Goal: Task Accomplishment & Management: Complete application form

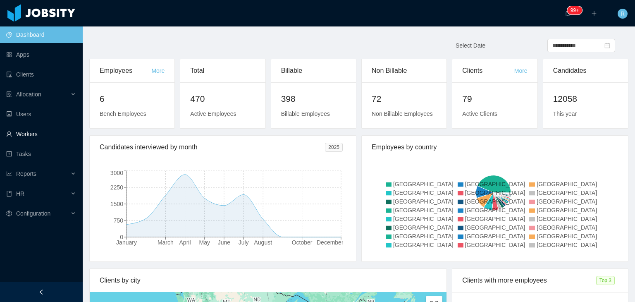
click at [26, 137] on link "Workers" at bounding box center [41, 134] width 70 height 17
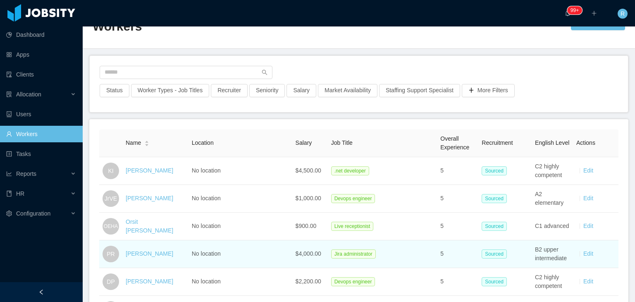
scroll to position [41, 0]
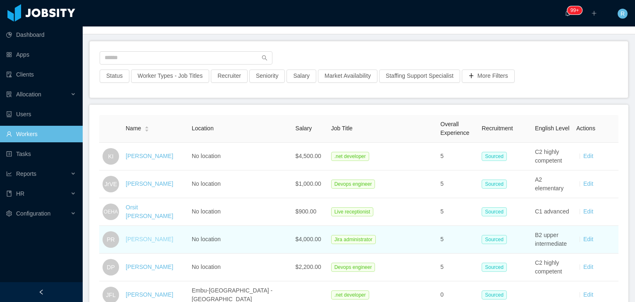
click at [139, 237] on link "[PERSON_NAME]" at bounding box center [150, 239] width 48 height 7
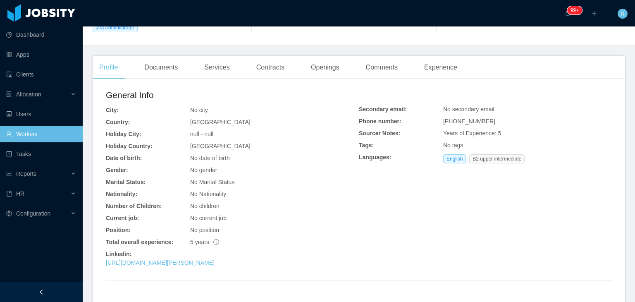
scroll to position [162, 0]
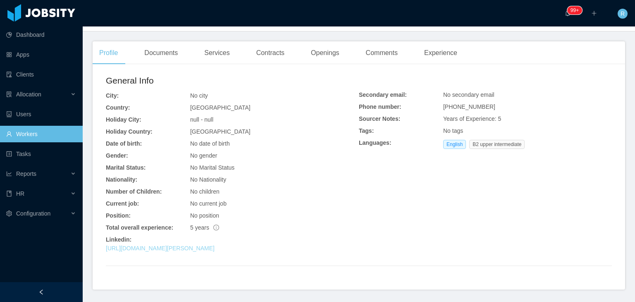
click at [181, 248] on link "[URL][DOMAIN_NAME][PERSON_NAME]" at bounding box center [160, 248] width 109 height 7
click at [41, 132] on link "Workers" at bounding box center [41, 134] width 70 height 17
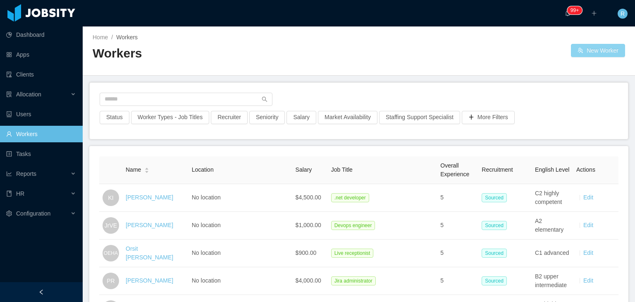
click at [591, 50] on button "New Worker" at bounding box center [598, 50] width 54 height 13
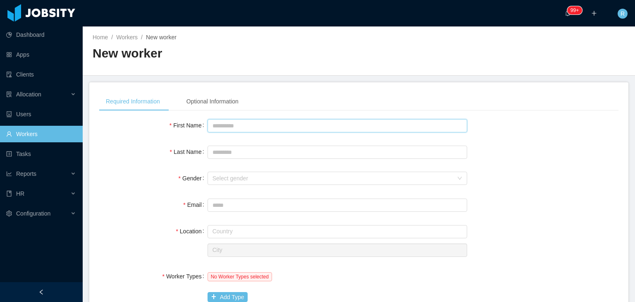
click at [243, 123] on input "First Name" at bounding box center [338, 125] width 260 height 13
type input "*******"
type input "********"
click at [308, 181] on div "Select gender" at bounding box center [333, 178] width 241 height 8
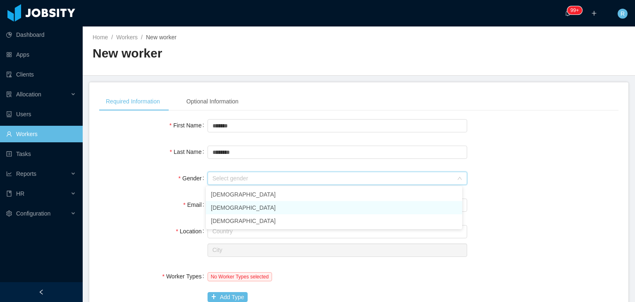
click at [259, 201] on li "[DEMOGRAPHIC_DATA]" at bounding box center [334, 207] width 256 height 13
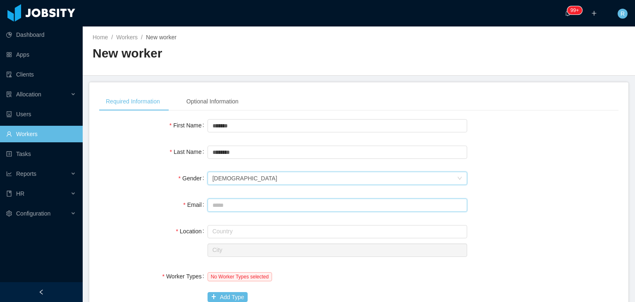
click at [268, 208] on input "Email" at bounding box center [338, 205] width 260 height 13
paste input "**********"
type input "**********"
click at [282, 230] on input "text" at bounding box center [338, 231] width 260 height 13
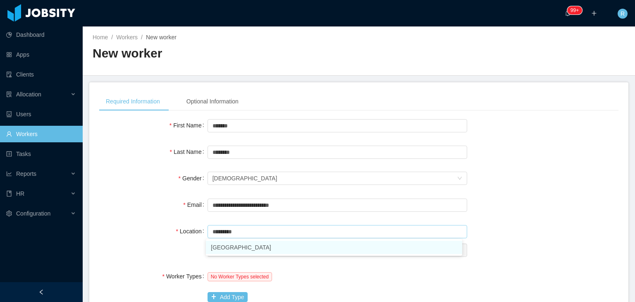
click at [302, 249] on li "[GEOGRAPHIC_DATA]" at bounding box center [334, 247] width 256 height 13
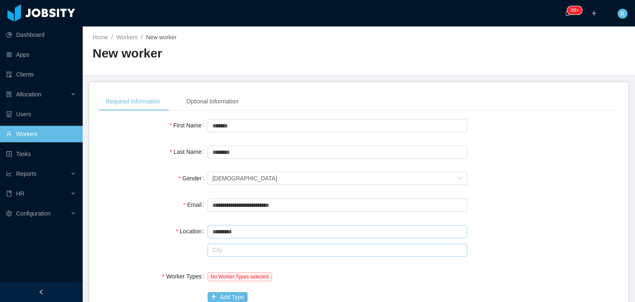
type input "*********"
click at [282, 246] on input "text" at bounding box center [338, 250] width 260 height 13
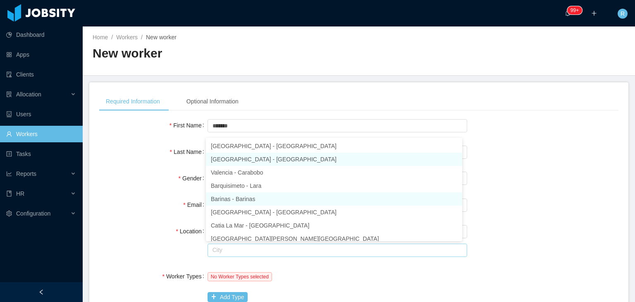
scroll to position [2, 0]
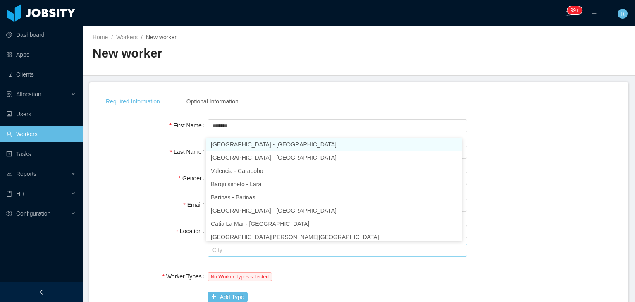
click at [252, 146] on li "[GEOGRAPHIC_DATA] - [GEOGRAPHIC_DATA]" at bounding box center [334, 144] width 256 height 13
type input "*********"
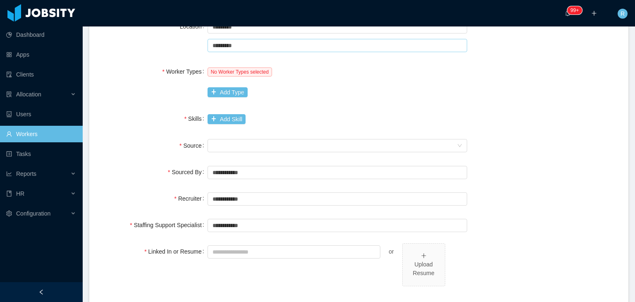
scroll to position [205, 0]
click at [222, 95] on button "Add Type" at bounding box center [228, 92] width 40 height 10
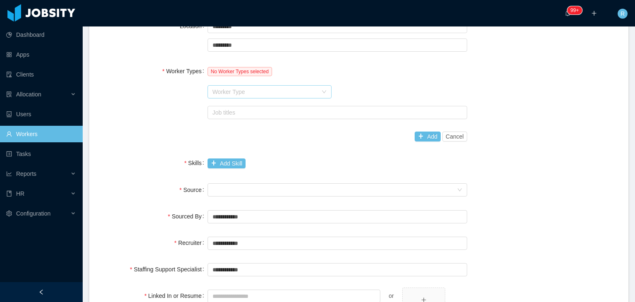
click at [252, 93] on div "Worker Type" at bounding box center [265, 92] width 105 height 8
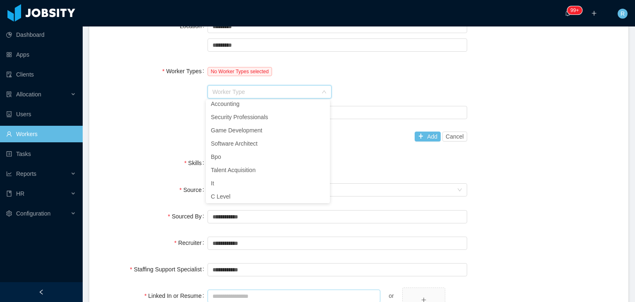
scroll to position [2, 0]
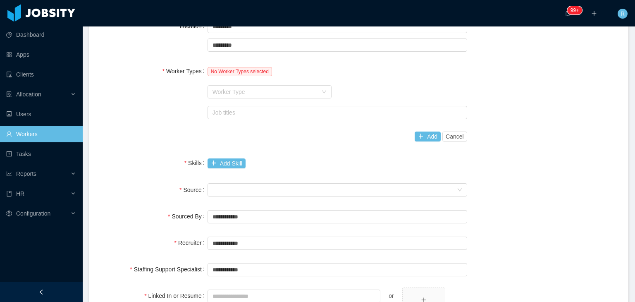
click at [148, 131] on div "Worker Types No Worker Types selected Worker Type Job titles Add Cancel" at bounding box center [358, 104] width 519 height 82
click at [264, 182] on div "Seniority" at bounding box center [338, 190] width 260 height 17
click at [259, 89] on div "Worker Type" at bounding box center [265, 92] width 105 height 8
type input "*"
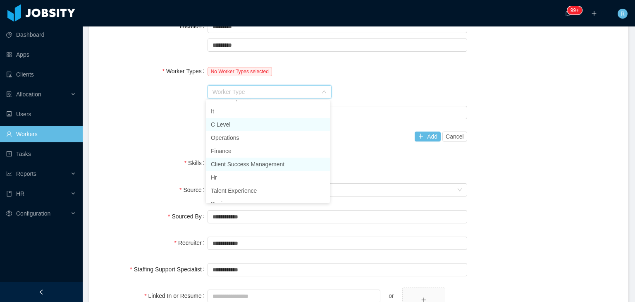
scroll to position [196, 0]
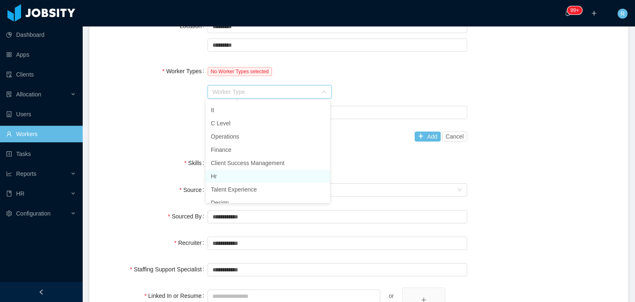
click at [237, 180] on li "Hr" at bounding box center [268, 176] width 124 height 13
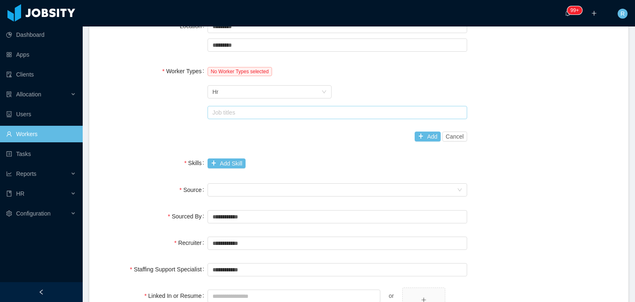
click at [356, 116] on div "Job titles" at bounding box center [336, 112] width 252 height 12
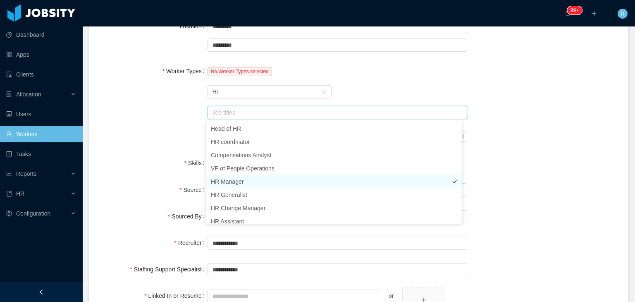
scroll to position [5, 0]
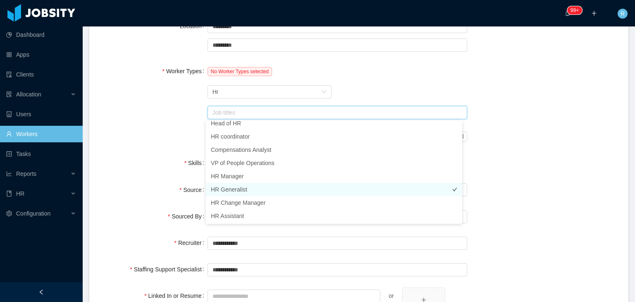
click at [238, 187] on li "HR Generalist" at bounding box center [334, 189] width 256 height 13
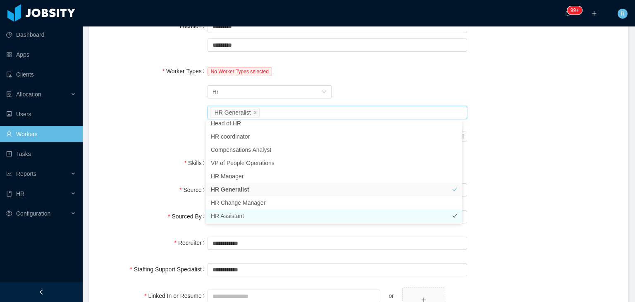
click at [233, 217] on li "HR Assistant" at bounding box center [334, 215] width 256 height 13
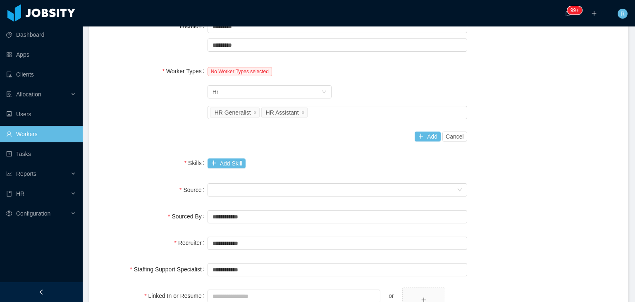
click at [164, 137] on div "Worker Types No Worker Types selected Worker Type Hr Job titles HR Generalist H…" at bounding box center [358, 104] width 519 height 82
click at [418, 132] on button "Add" at bounding box center [428, 137] width 26 height 10
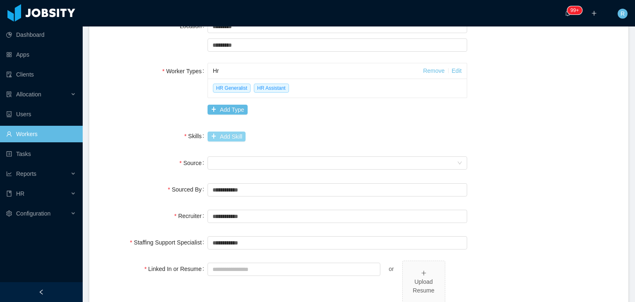
click at [225, 133] on button "Add Skill" at bounding box center [227, 137] width 38 height 10
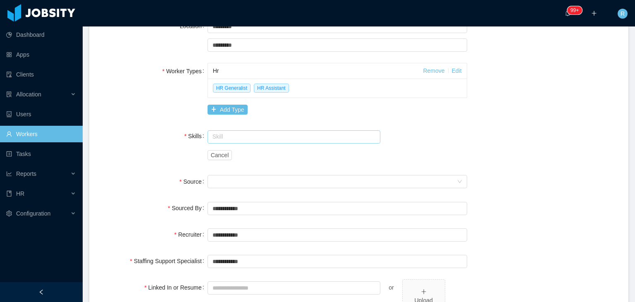
click at [232, 134] on input "text" at bounding box center [294, 136] width 173 height 13
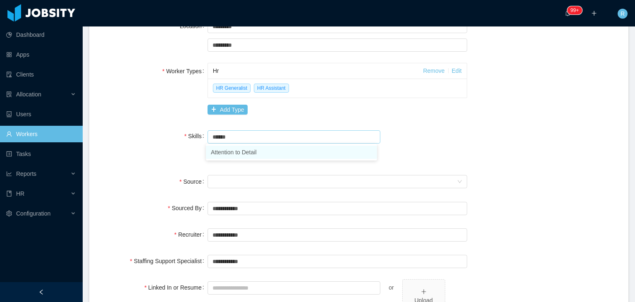
click at [250, 157] on li "Attention to Detail" at bounding box center [291, 152] width 171 height 13
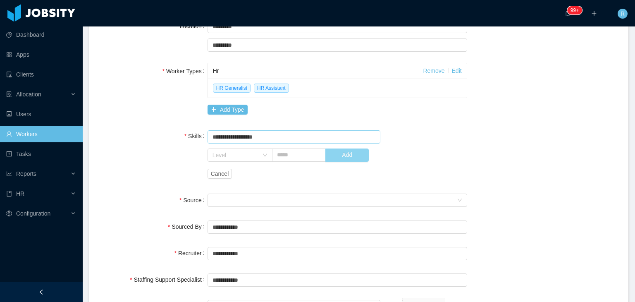
type input "**********"
click at [352, 159] on button "Add" at bounding box center [347, 154] width 43 height 13
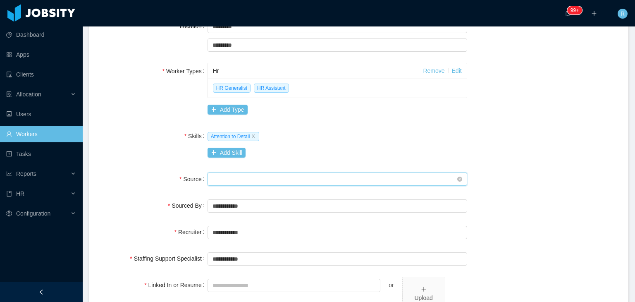
click at [268, 176] on div "Seniority" at bounding box center [335, 179] width 244 height 12
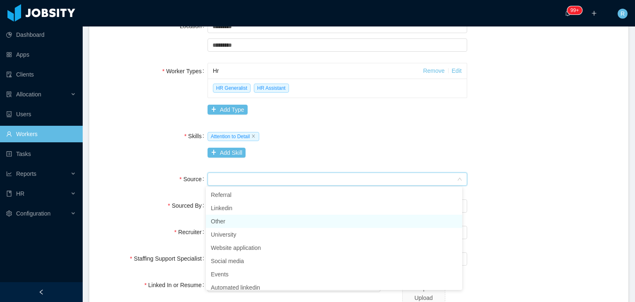
click at [248, 223] on li "Other" at bounding box center [334, 221] width 256 height 13
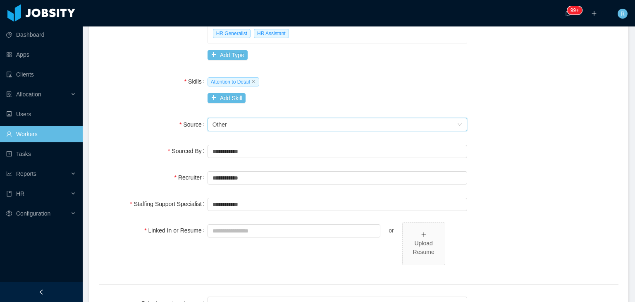
scroll to position [261, 0]
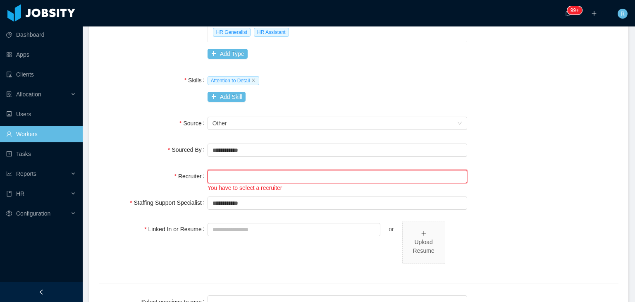
click at [256, 177] on input "text" at bounding box center [338, 176] width 260 height 13
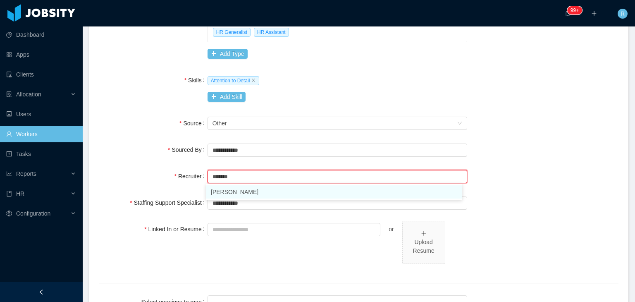
click at [239, 191] on li "[PERSON_NAME]" at bounding box center [334, 191] width 256 height 13
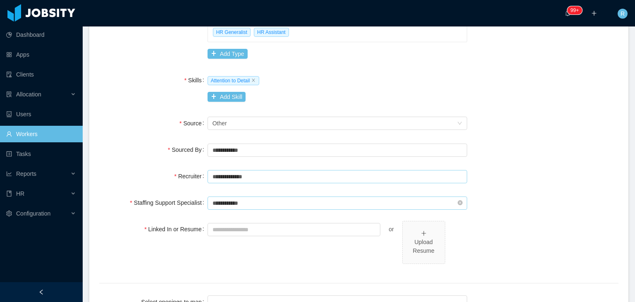
type input "**********"
click at [256, 207] on input "text" at bounding box center [338, 202] width 260 height 13
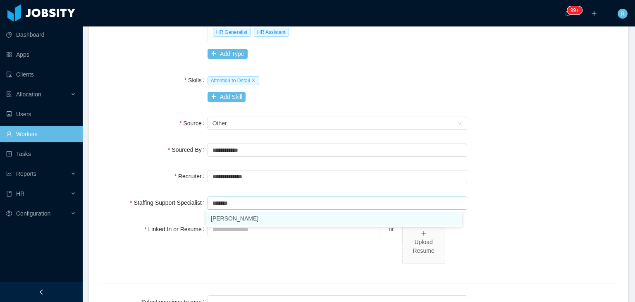
click at [244, 216] on li "[PERSON_NAME]" at bounding box center [334, 218] width 256 height 13
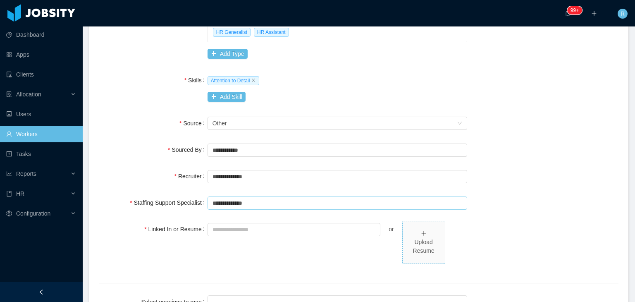
type input "**********"
click at [418, 239] on div "Upload Resume" at bounding box center [424, 246] width 36 height 17
click at [129, 108] on div "**********" at bounding box center [358, 88] width 519 height 464
click at [263, 230] on input "Linked In or Resume" at bounding box center [294, 229] width 173 height 13
click at [421, 232] on icon "icon: plus" at bounding box center [424, 233] width 6 height 6
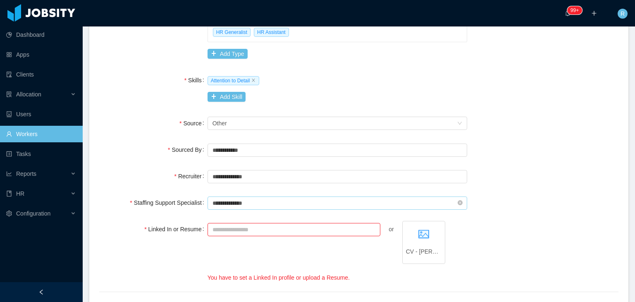
scroll to position [359, 0]
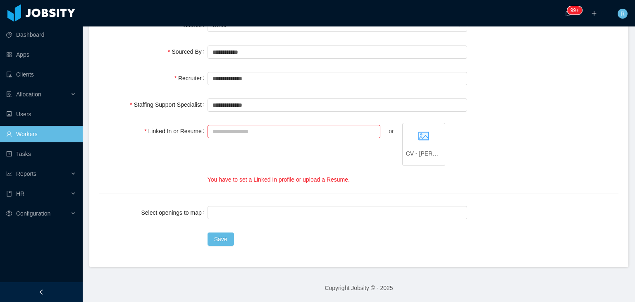
click at [338, 167] on div "or CV - [PERSON_NAME].pdf You have to set a Linked In profile or upload a Resum…" at bounding box center [338, 153] width 260 height 61
click at [510, 146] on div "Linked In or Resume or CV - [PERSON_NAME].pdf You have to set a Linked In profi…" at bounding box center [358, 153] width 519 height 61
click at [217, 238] on button "Save" at bounding box center [221, 238] width 26 height 13
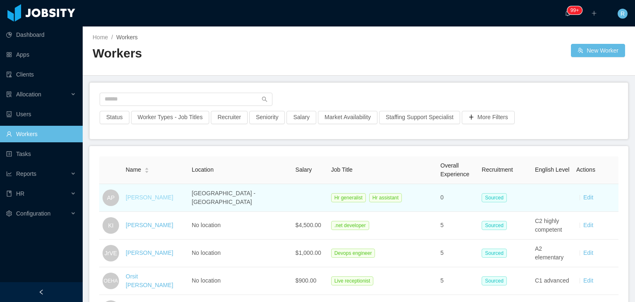
click at [153, 197] on link "[PERSON_NAME]" at bounding box center [150, 197] width 48 height 7
